Goal: Task Accomplishment & Management: Use online tool/utility

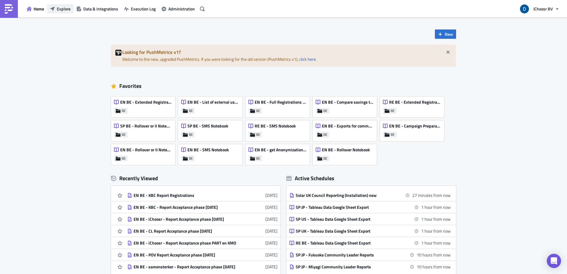
click at [65, 7] on span "Explore" at bounding box center [64, 9] width 14 height 6
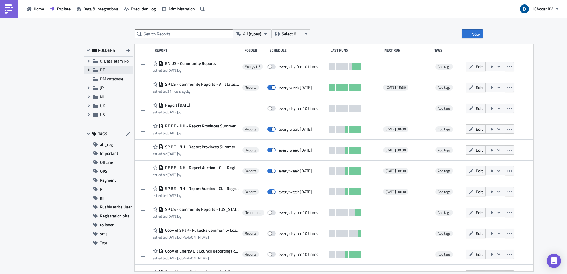
click at [88, 69] on icon at bounding box center [89, 69] width 2 height 3
click at [115, 78] on span "Reports" at bounding box center [114, 79] width 14 height 6
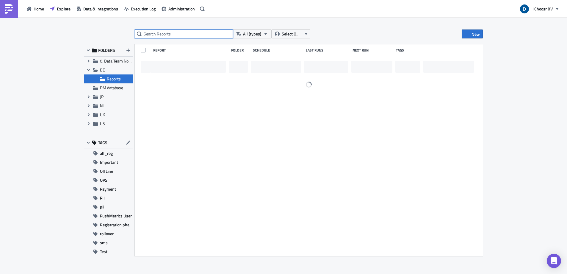
click at [190, 33] on input "text" at bounding box center [184, 33] width 98 height 9
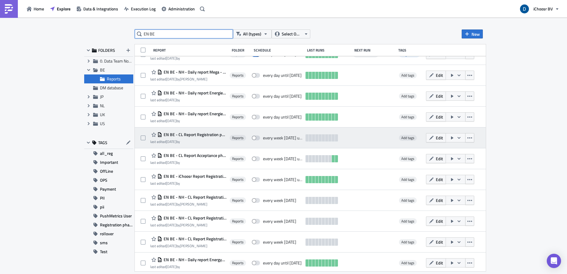
scroll to position [179, 0]
type input "EN BE"
click at [213, 134] on span "EN BE - CL Report Registration phase [DATE]" at bounding box center [194, 134] width 65 height 5
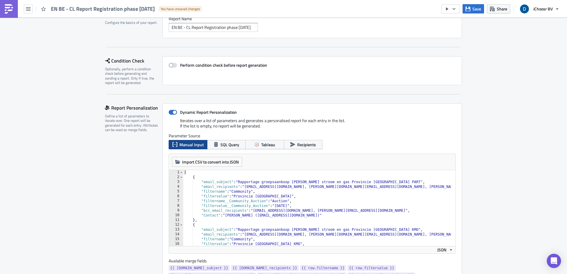
click at [345, 210] on div "[ { "email_subject" : "Rapportage groepsaankoop [PERSON_NAME] stroom en gas Pro…" at bounding box center [412, 210] width 459 height 81
paste textarea "[EMAIL_ADDRESS][PERSON_NAME][DOMAIN_NAME]"
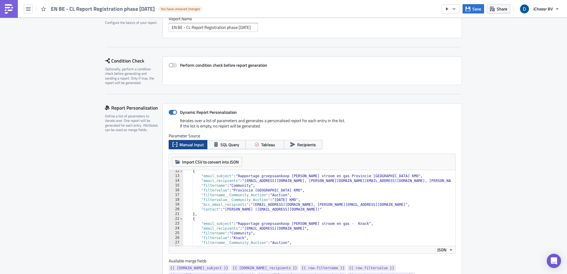
scroll to position [54, 0]
click at [344, 204] on div "{ "email_subject" : "Rapportage groepsaankoop [PERSON_NAME] stroom en gas Provi…" at bounding box center [412, 209] width 459 height 81
paste textarea "[EMAIL_ADDRESS][PERSON_NAME][DOMAIN_NAME]"
type textarea ""bcc_email_recipients": "[EMAIL_ADDRESS][DOMAIN_NAME], [PERSON_NAME][EMAIL_ADDR…"
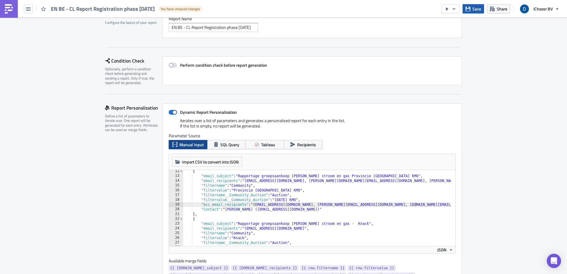
click at [478, 10] on span "Save" at bounding box center [477, 9] width 9 height 6
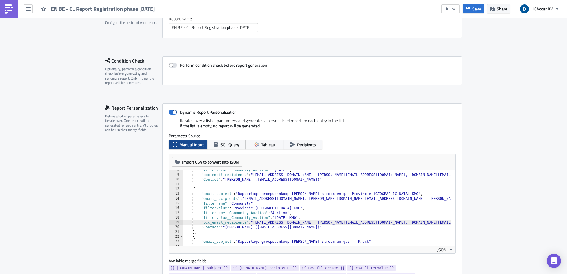
scroll to position [18, 0]
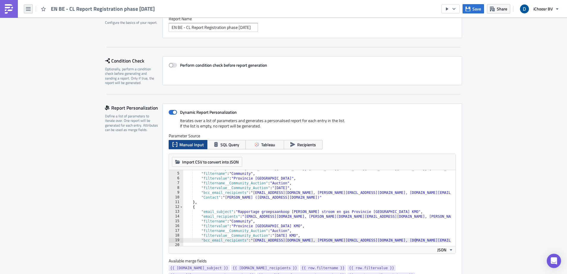
click at [32, 7] on button "button" at bounding box center [28, 8] width 9 height 9
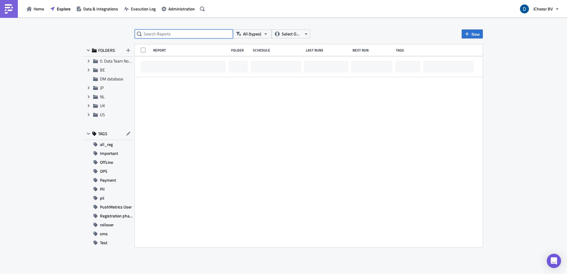
click at [197, 37] on input "text" at bounding box center [184, 33] width 98 height 9
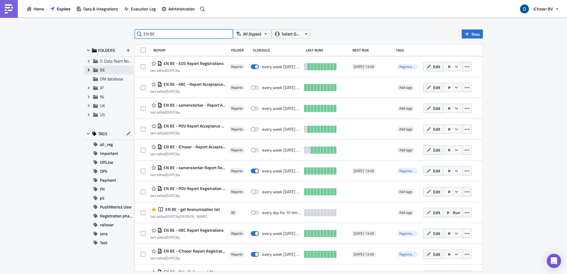
type input "EN BE"
click at [88, 72] on icon "Expand group" at bounding box center [88, 70] width 5 height 5
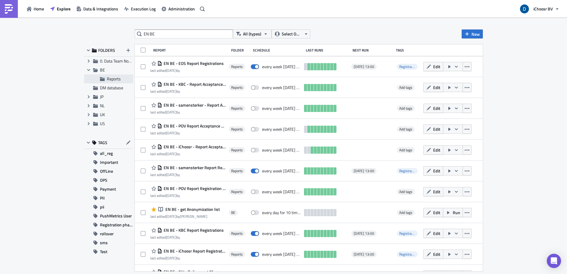
click at [116, 79] on span "Reports" at bounding box center [114, 79] width 14 height 6
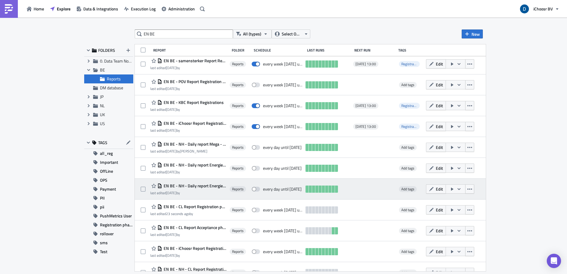
scroll to position [113, 0]
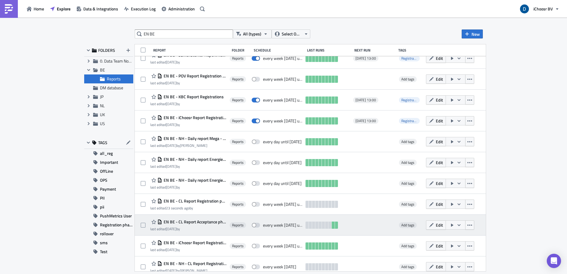
click at [218, 221] on span "EN BE - CL Report Acceptance phase [DATE]" at bounding box center [194, 221] width 65 height 5
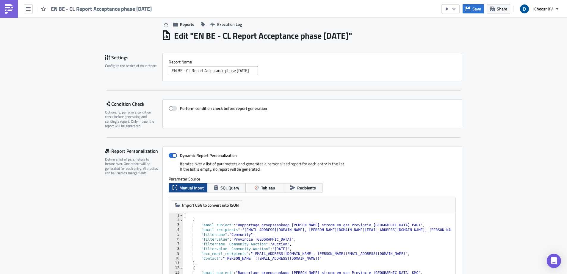
scroll to position [10, 0]
click at [345, 252] on div "[ { "email_subject" : "Rapportage groepsaankoop [PERSON_NAME] stroom en gas Pro…" at bounding box center [412, 253] width 459 height 81
paste textarea "[EMAIL_ADDRESS][PERSON_NAME][DOMAIN_NAME]"
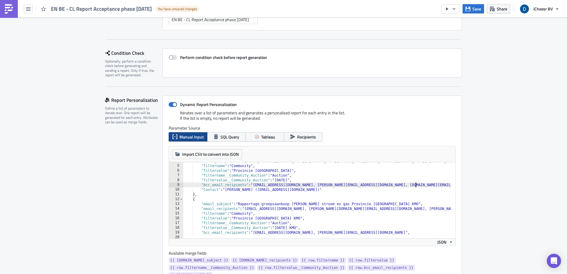
scroll to position [36, 0]
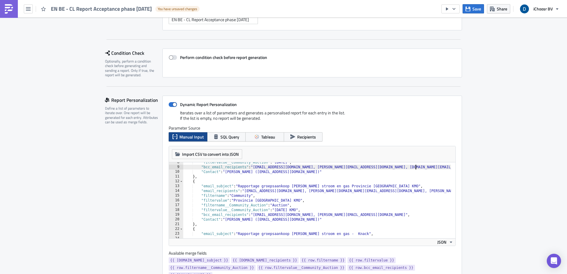
click at [344, 213] on div ""filtervalue__Community_Auction" : "[DATE]" , "bcc_email_recipients" : "[EMAIL_…" at bounding box center [412, 200] width 459 height 81
paste textarea "[EMAIL_ADDRESS][PERSON_NAME][DOMAIN_NAME]"
click at [353, 204] on div ""filtervalue__Community_Auction" : "[DATE]" , "bcc_email_recipients" : "[EMAIL_…" at bounding box center [412, 200] width 459 height 81
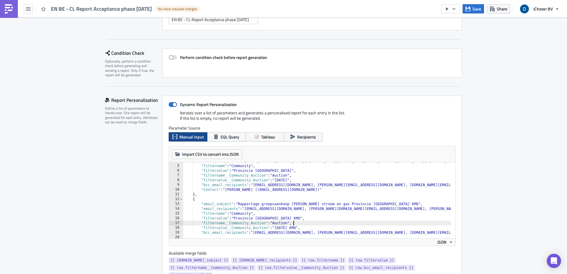
scroll to position [0, 0]
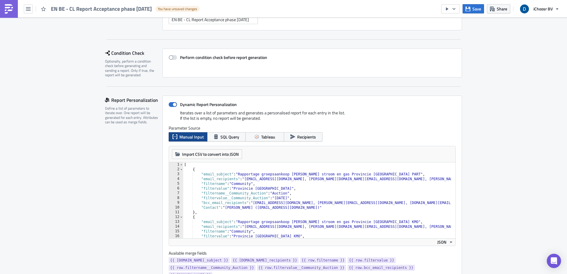
type textarea ""filtername__Community_Auction": "Auction","
drag, startPoint x: 141, startPoint y: 175, endPoint x: 158, endPoint y: 164, distance: 20.8
click at [141, 175] on div "Report Personalization Define a list of parameters to iterate over. One report …" at bounding box center [133, 194] width 57 height 197
click at [474, 6] on span "Save" at bounding box center [477, 9] width 9 height 6
click at [479, 8] on span "Save" at bounding box center [477, 9] width 9 height 6
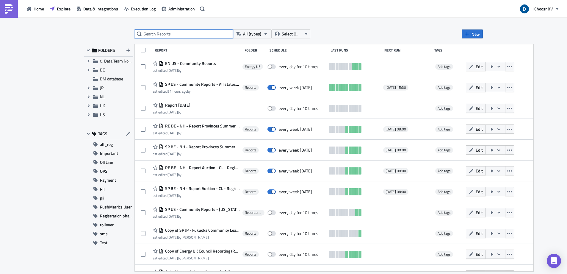
click at [175, 36] on input "text" at bounding box center [184, 33] width 98 height 9
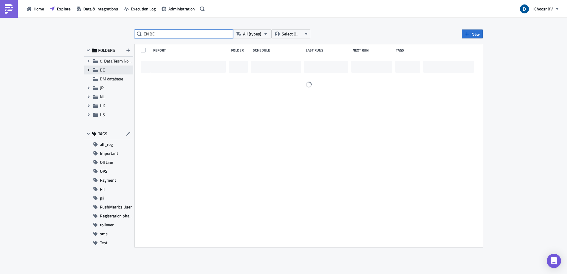
type input "EN BE"
click at [89, 70] on icon "Expand group" at bounding box center [88, 70] width 5 height 5
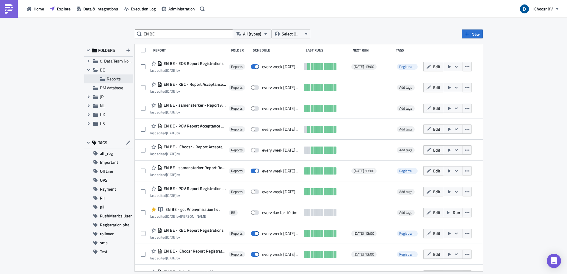
click at [115, 79] on span "Reports" at bounding box center [114, 79] width 14 height 6
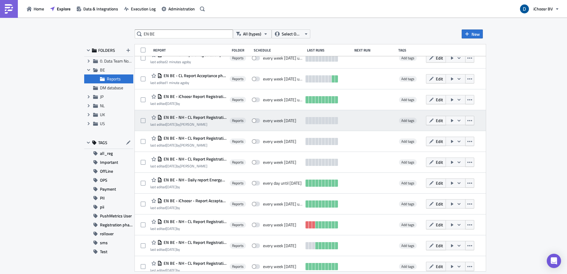
scroll to position [250, 0]
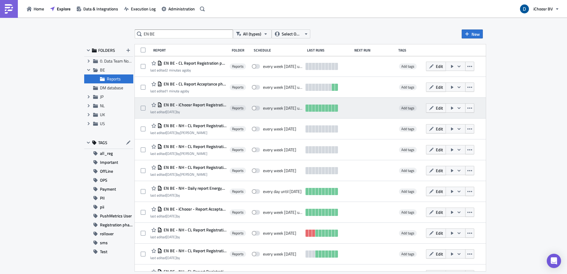
click at [216, 104] on span "EN BE - iChoosr Report Registration phase [DATE]" at bounding box center [194, 104] width 65 height 5
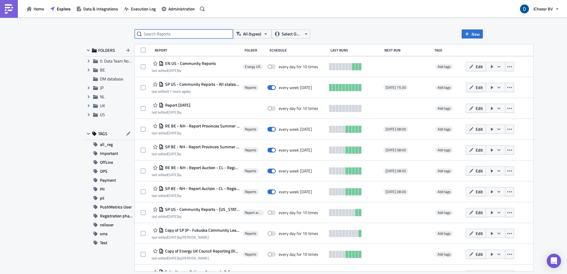
click at [193, 35] on input "text" at bounding box center [184, 33] width 98 height 9
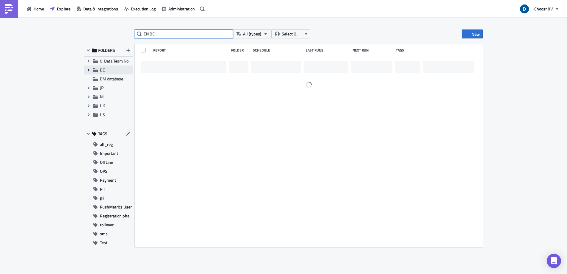
type input "EN BE"
click at [86, 72] on icon "Expand group" at bounding box center [88, 70] width 5 height 5
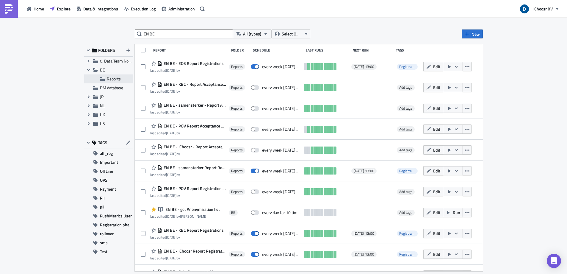
drag, startPoint x: 114, startPoint y: 85, endPoint x: 116, endPoint y: 78, distance: 7.7
click at [117, 78] on ul "Expand group 0. Data Team Notebooks & Reports Collapse group BE Reports DM data…" at bounding box center [108, 92] width 49 height 71
click at [116, 79] on span "Reports" at bounding box center [114, 79] width 14 height 6
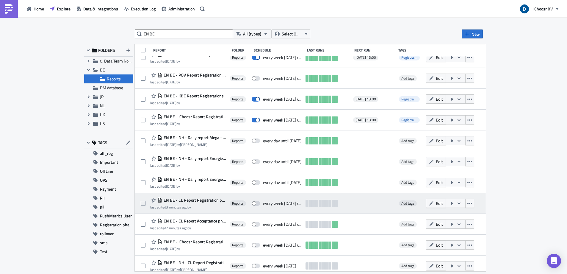
scroll to position [114, 0]
click at [466, 204] on button "button" at bounding box center [456, 202] width 20 height 9
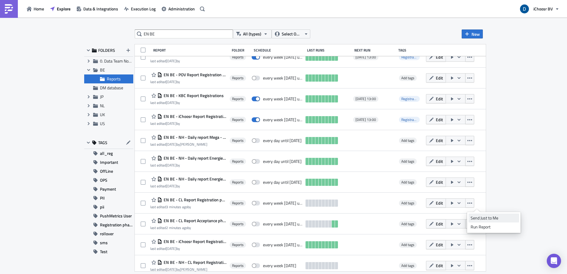
click at [500, 217] on div "Send Just to Me" at bounding box center [494, 218] width 46 height 6
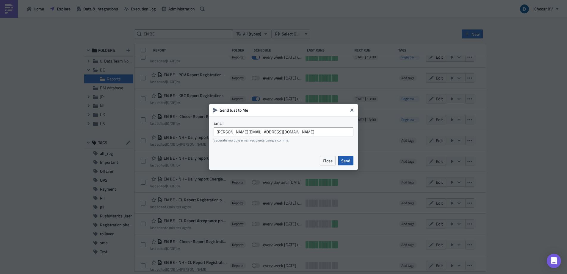
click at [341, 156] on button "Send" at bounding box center [345, 160] width 15 height 9
